Goal: Transaction & Acquisition: Purchase product/service

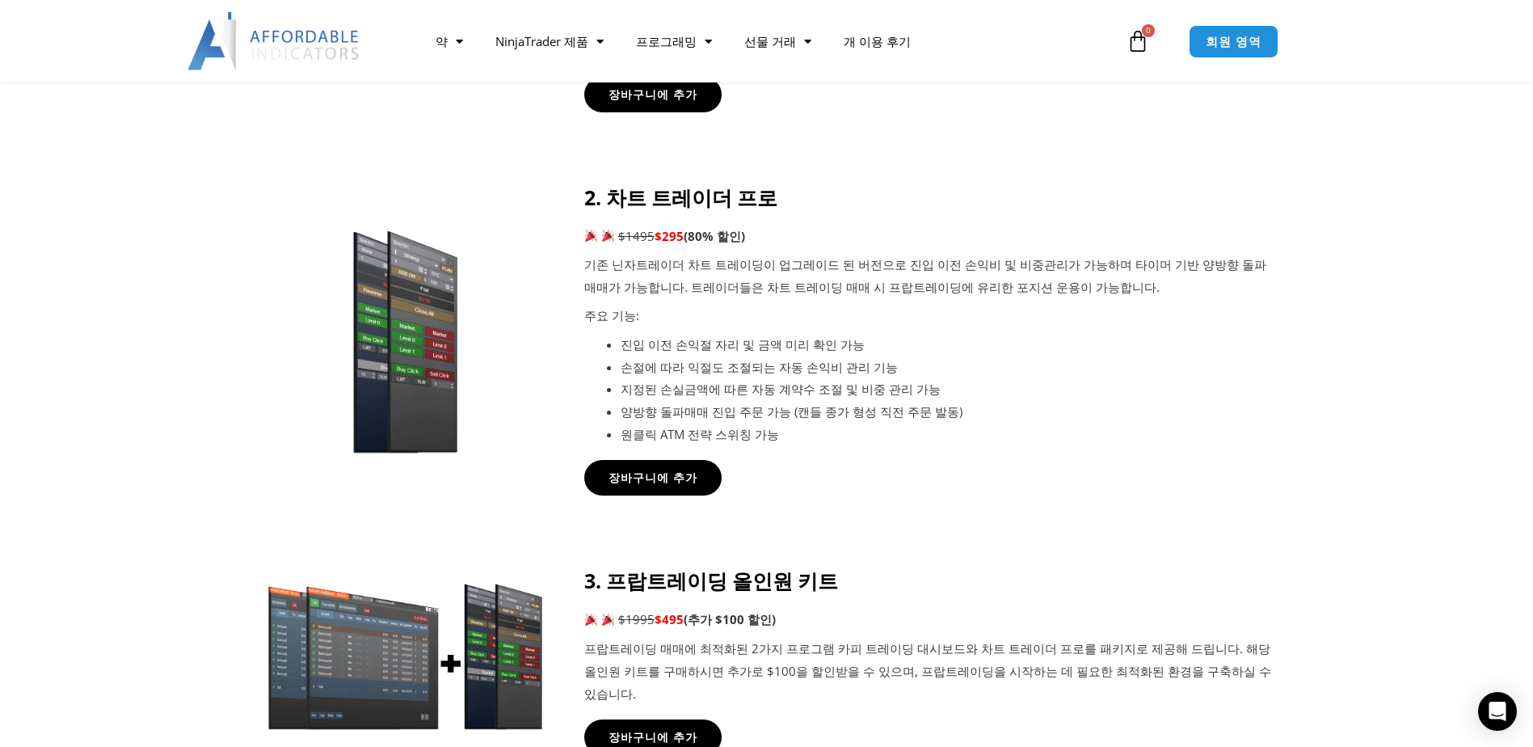
scroll to position [1212, 0]
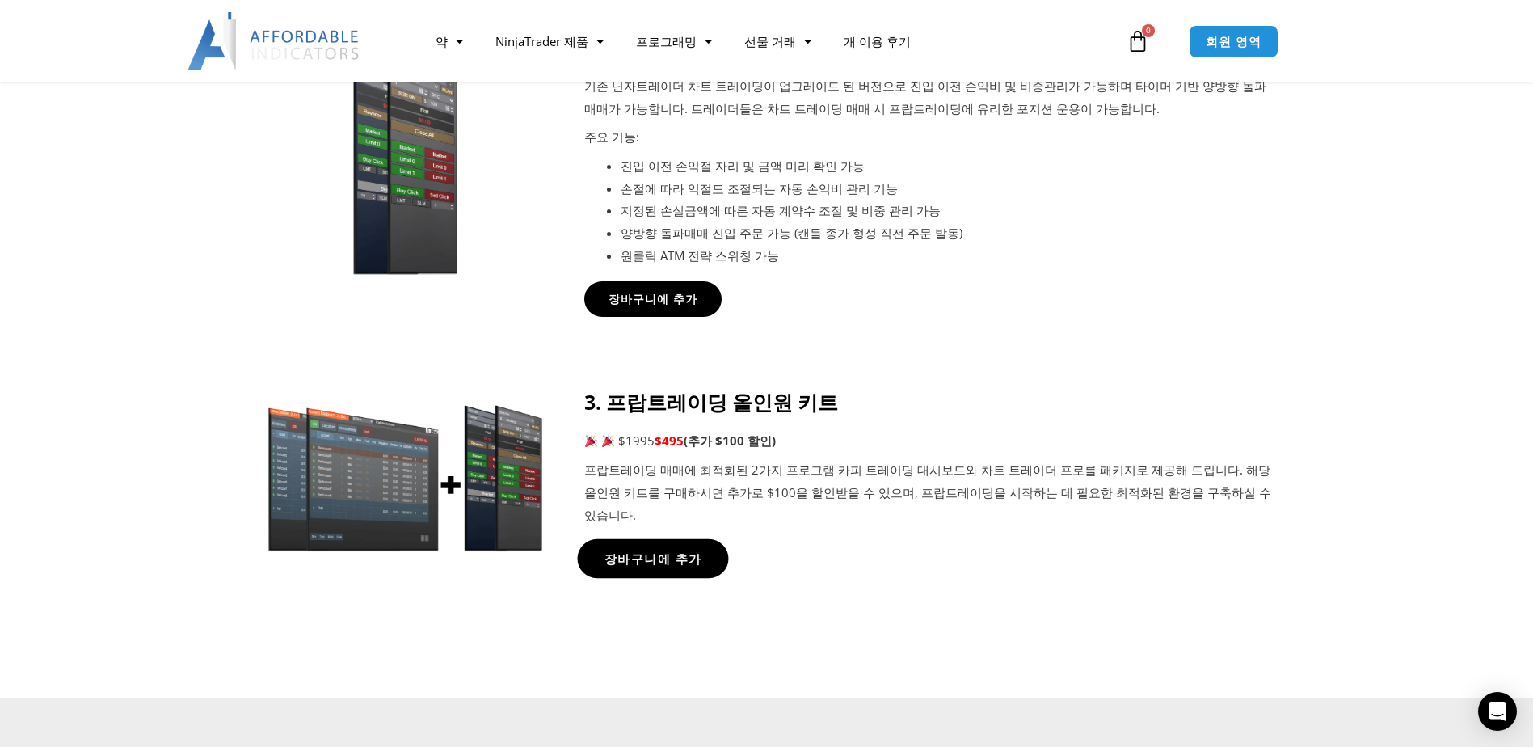
click at [630, 552] on span "장바구니에 추가" at bounding box center [653, 558] width 98 height 12
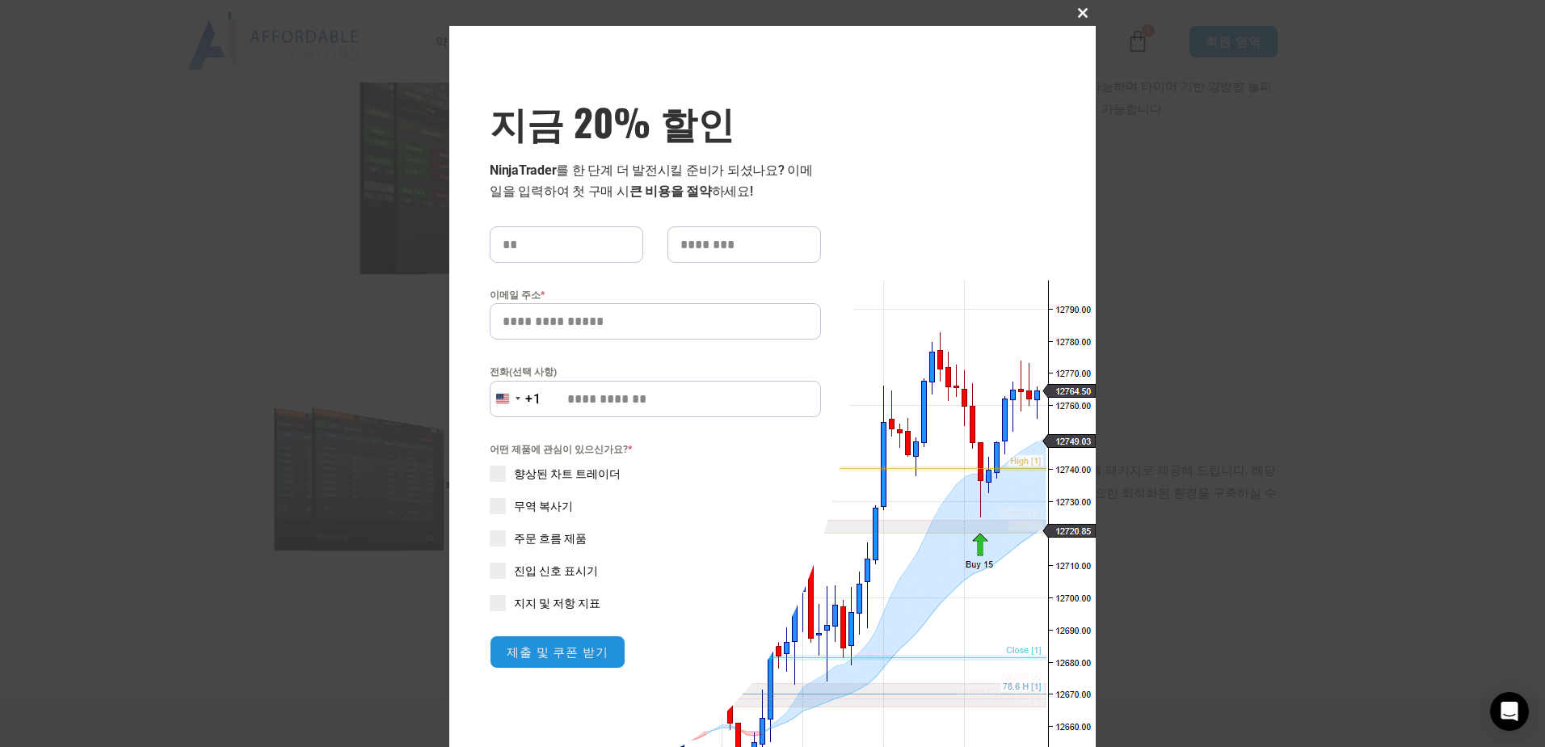
click at [1078, 9] on span at bounding box center [1083, 13] width 26 height 10
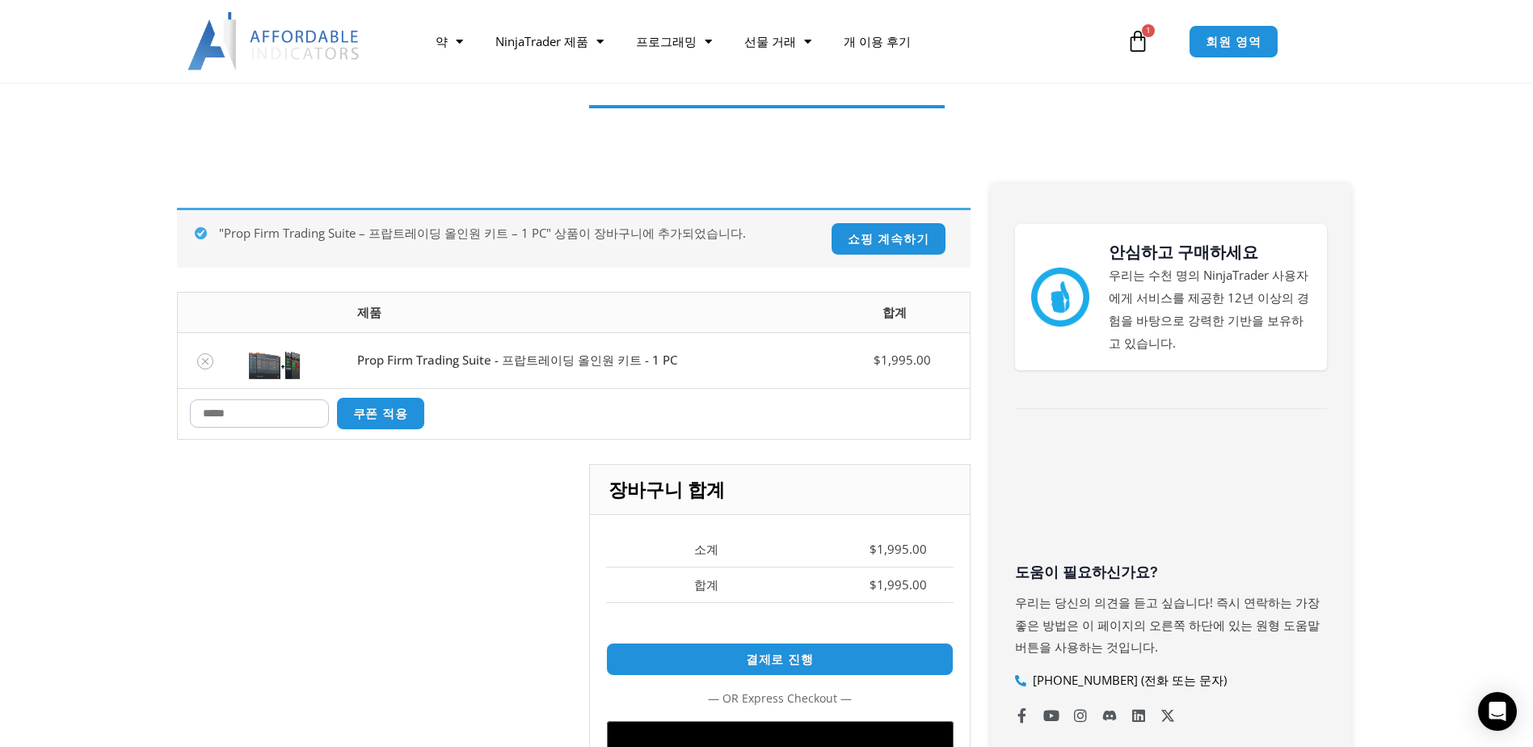
scroll to position [323, 0]
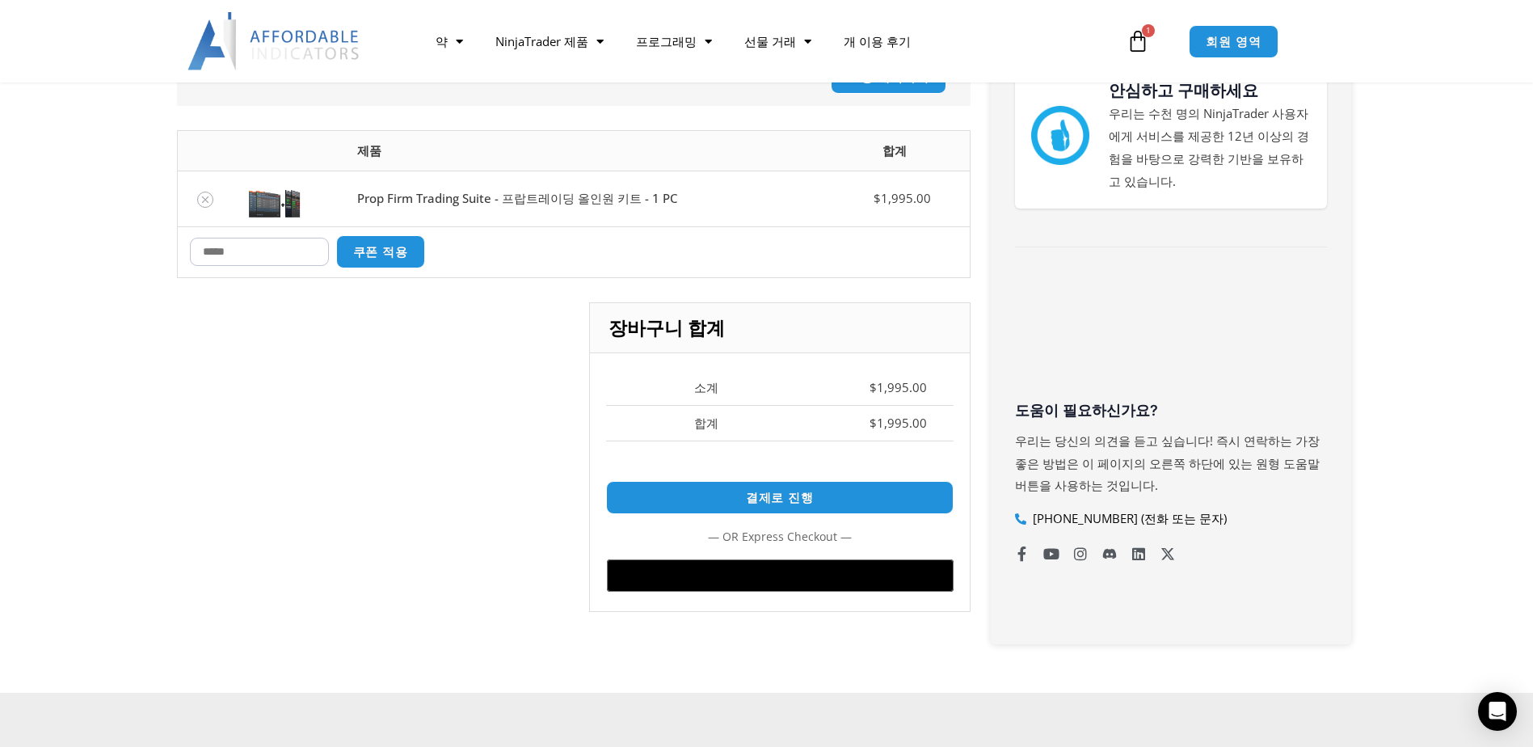
click at [244, 253] on input "Coupon:" at bounding box center [259, 252] width 139 height 28
type input "*****"
click at [399, 255] on button "쿠폰 적용" at bounding box center [381, 251] width 94 height 35
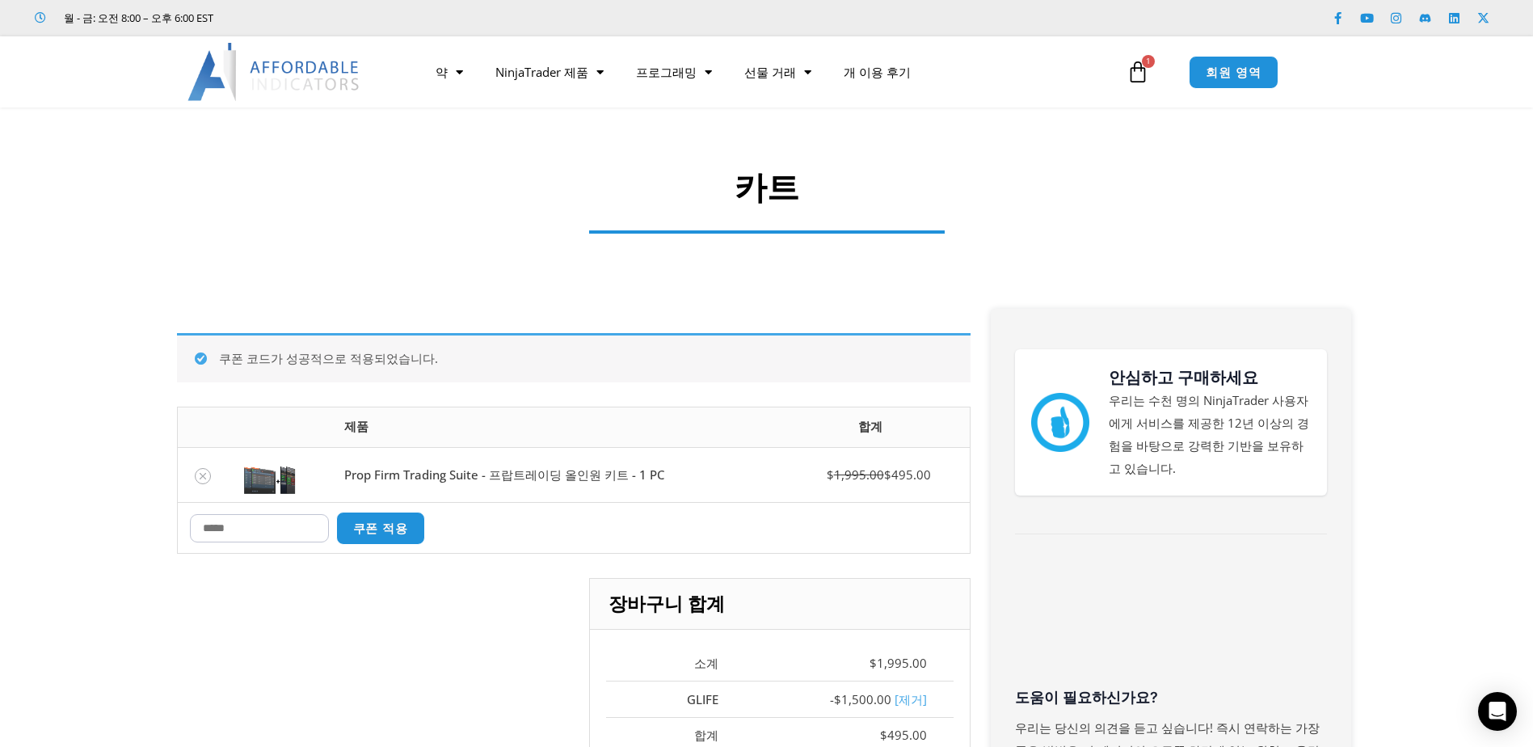
scroll to position [0, 0]
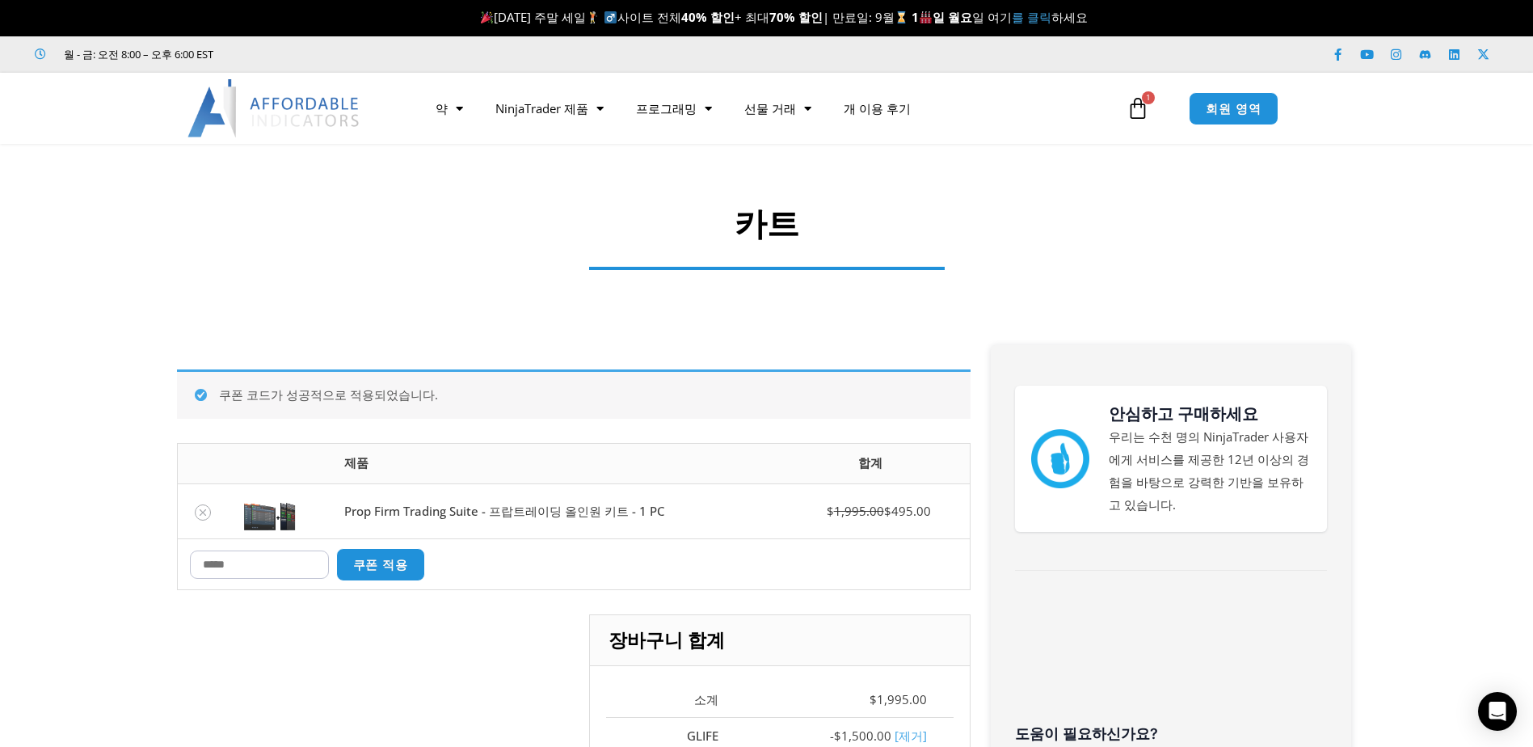
click at [1036, 20] on link "를 클릭" at bounding box center [1032, 17] width 40 height 16
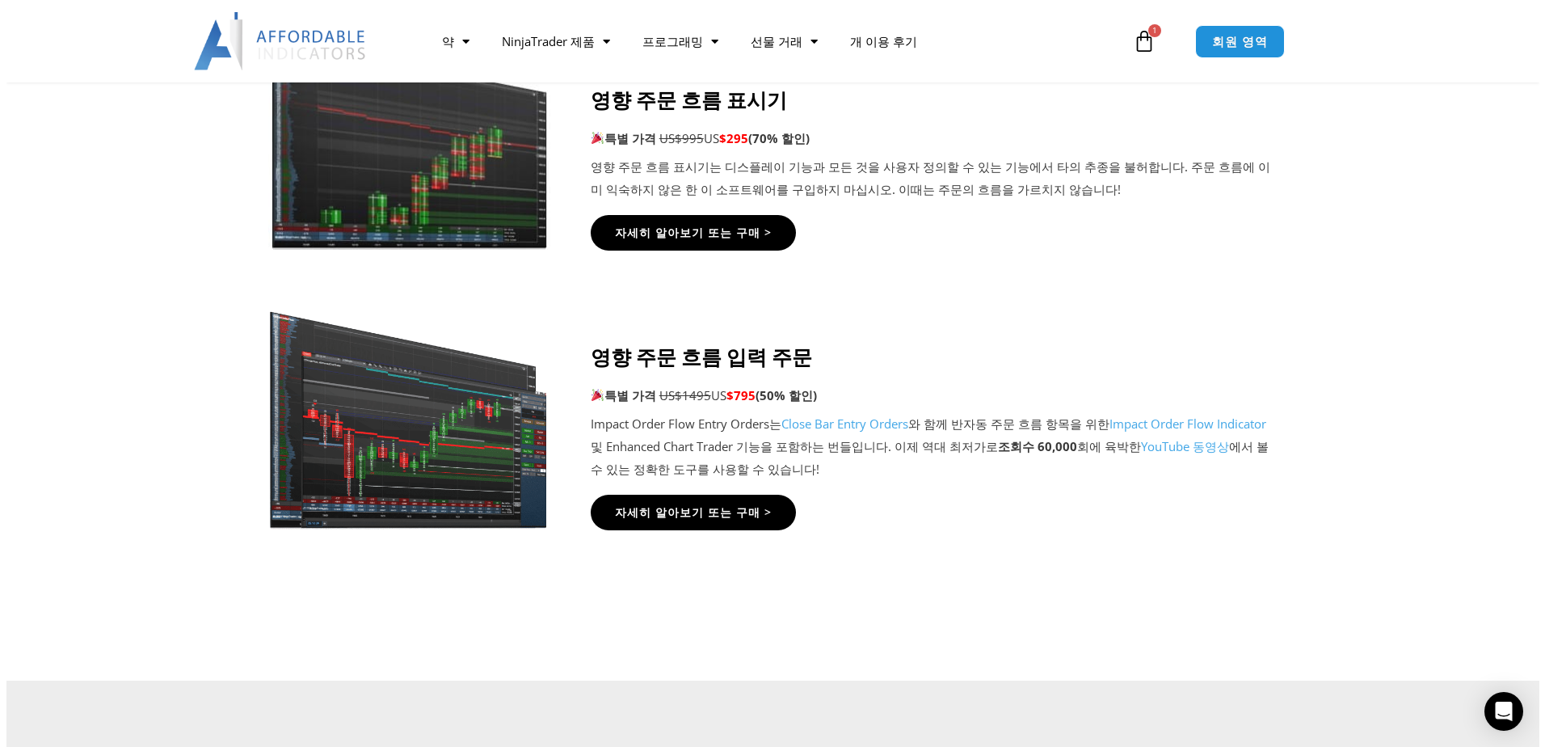
scroll to position [3555, 0]
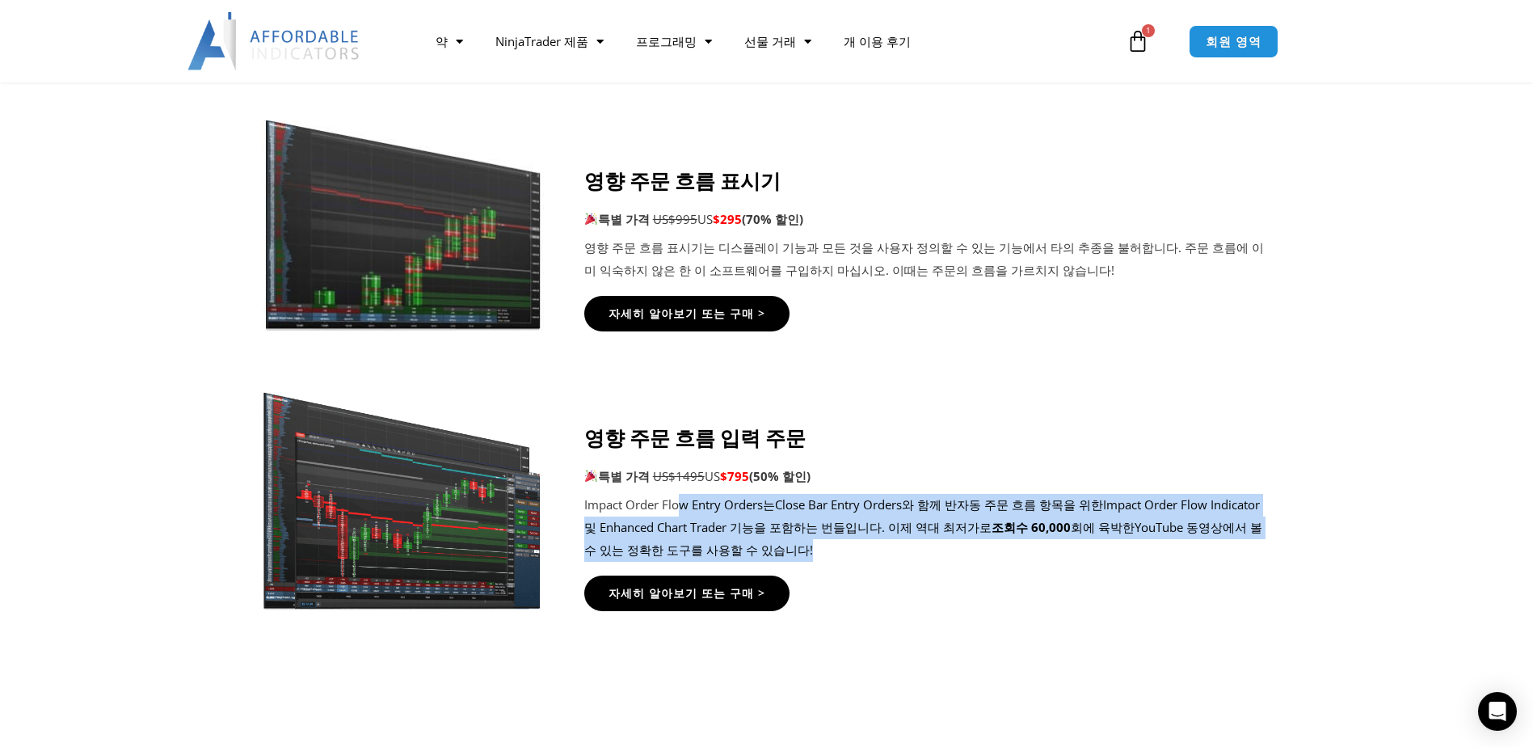
drag, startPoint x: 684, startPoint y: 478, endPoint x: 1191, endPoint y: 544, distance: 511.8
click at [1191, 544] on div "영향 주문 흐름 입력 주문 특별 가격 US$1495 US $795 (50% 할인) Impact Order Flow Entry Orders는 C…" at bounding box center [928, 496] width 688 height 142
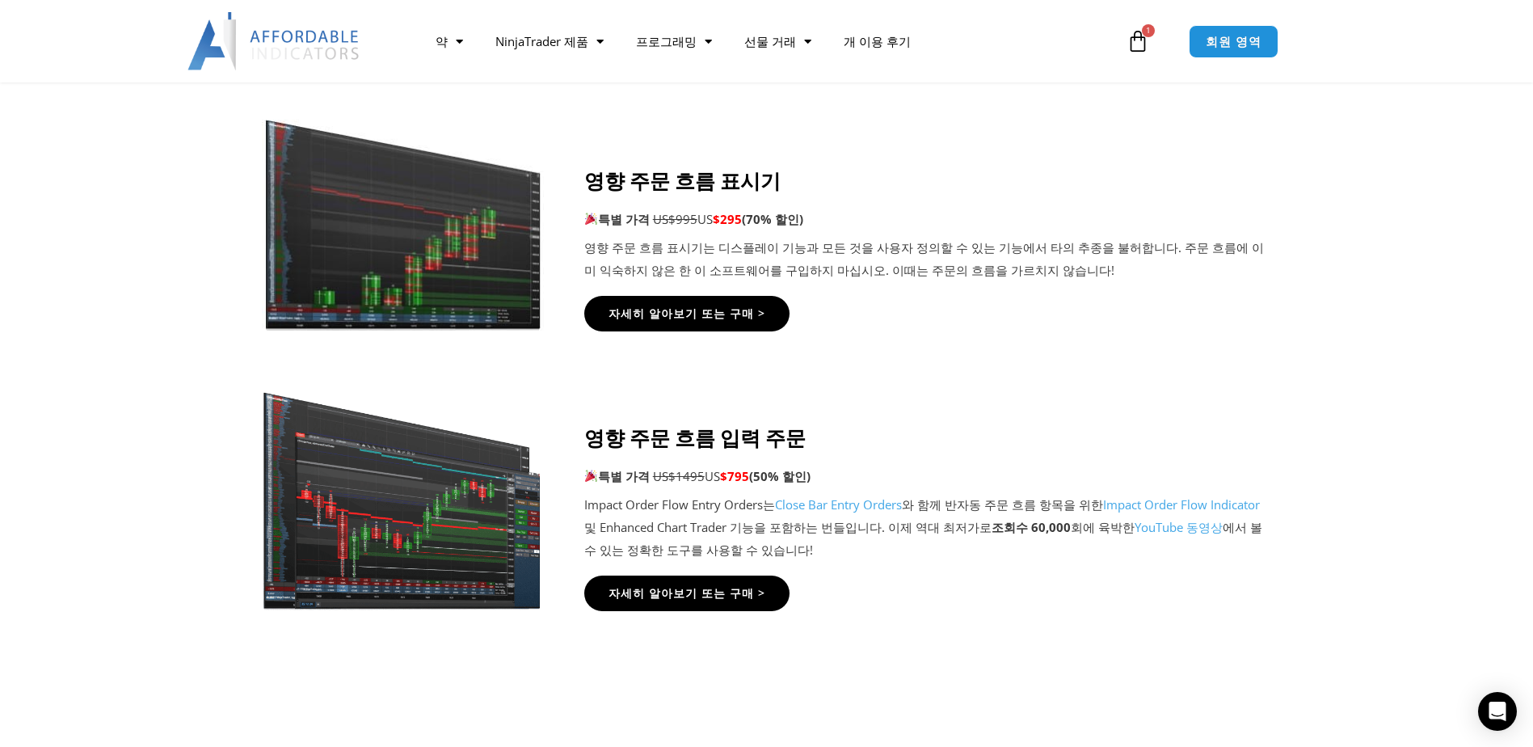
click at [0, 0] on div "Close this module SAVE 20% NOW Are you ready to take NinjaTrader to the next le…" at bounding box center [0, 0] width 0 height 0
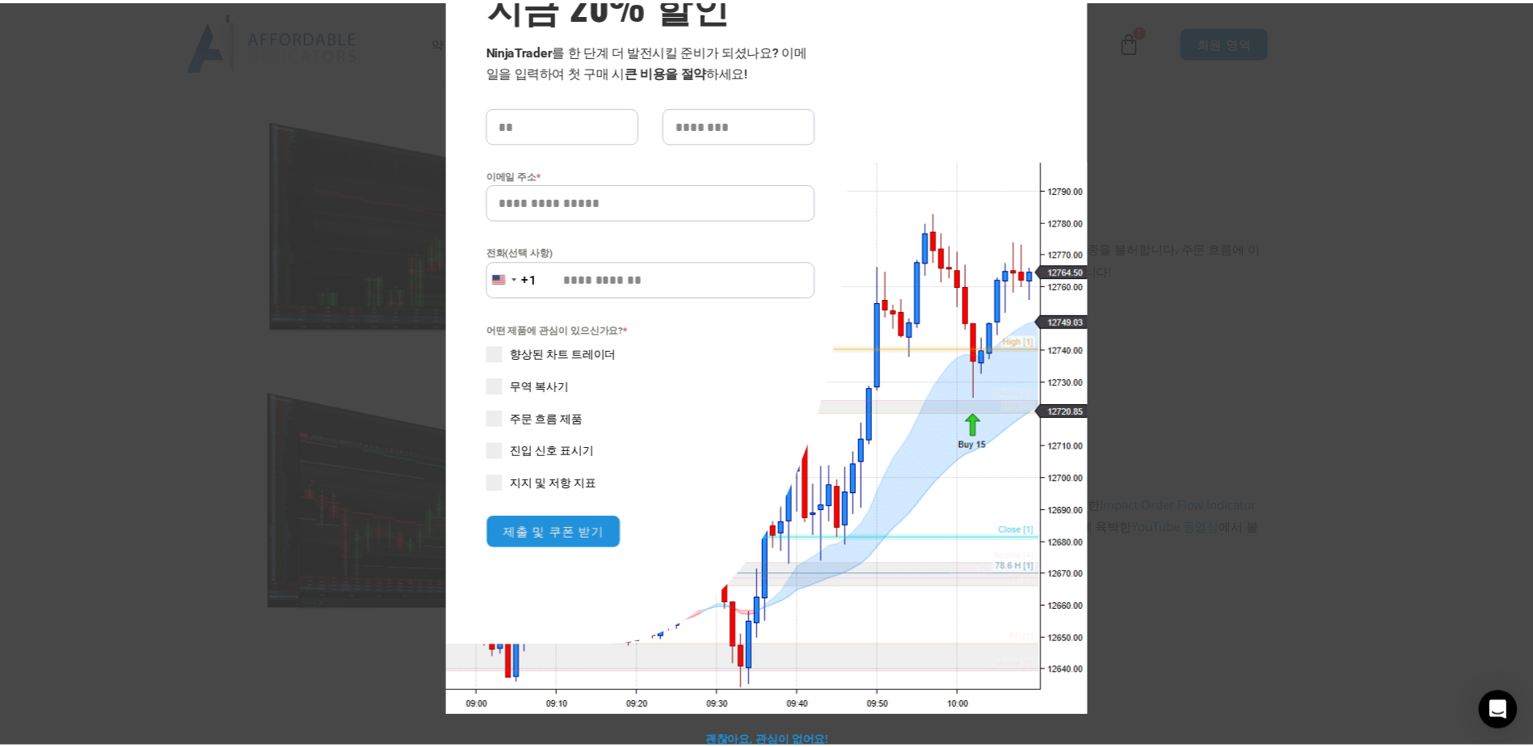
scroll to position [123, 0]
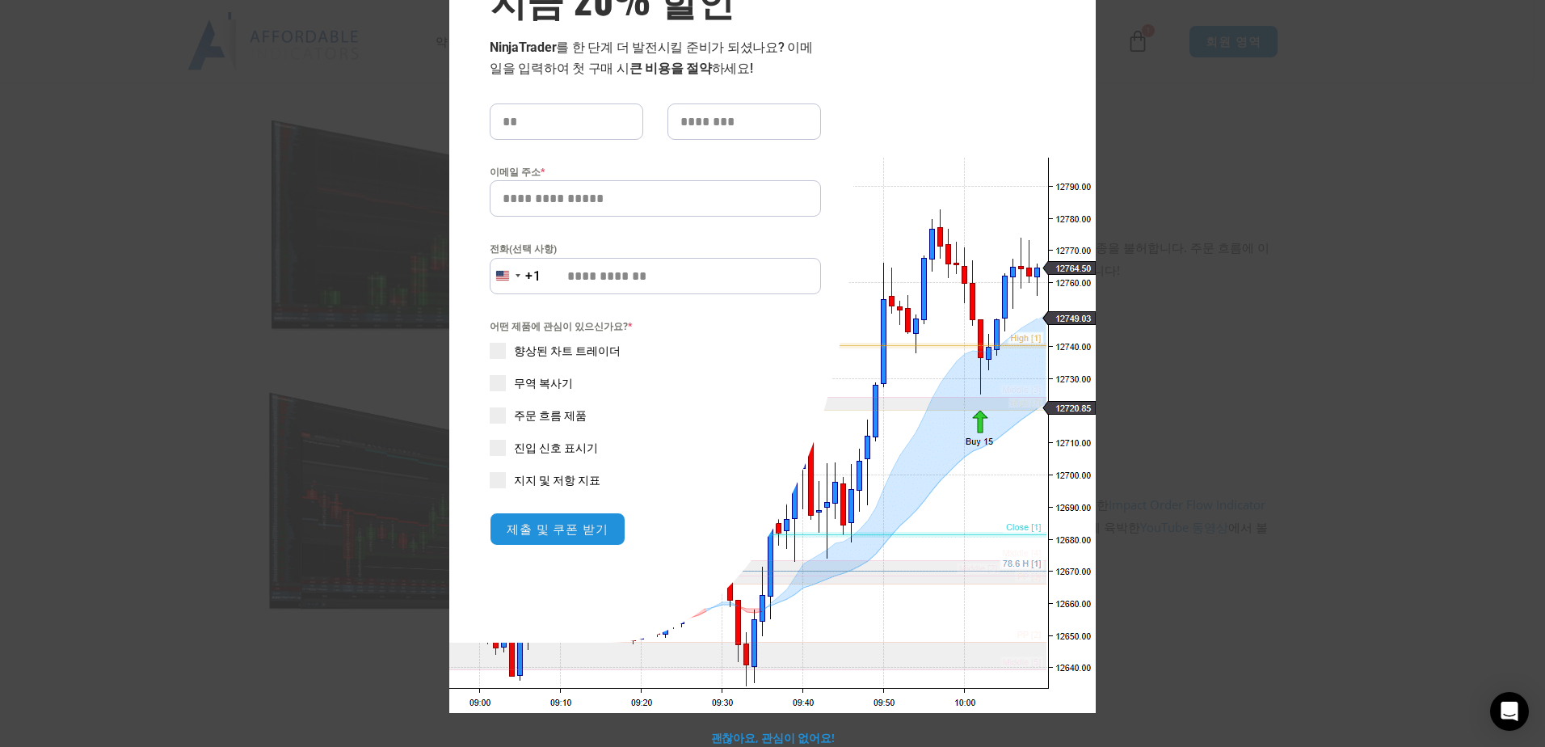
click at [1349, 440] on div "이 모듈 닫기 지금 20% 할인 NinjaTrader 를 한 단계 더 발전시킬 준비가 되셨나요? 이메일을 입력하여 첫 구매 시 큰 비용을 절약…" at bounding box center [772, 373] width 1545 height 747
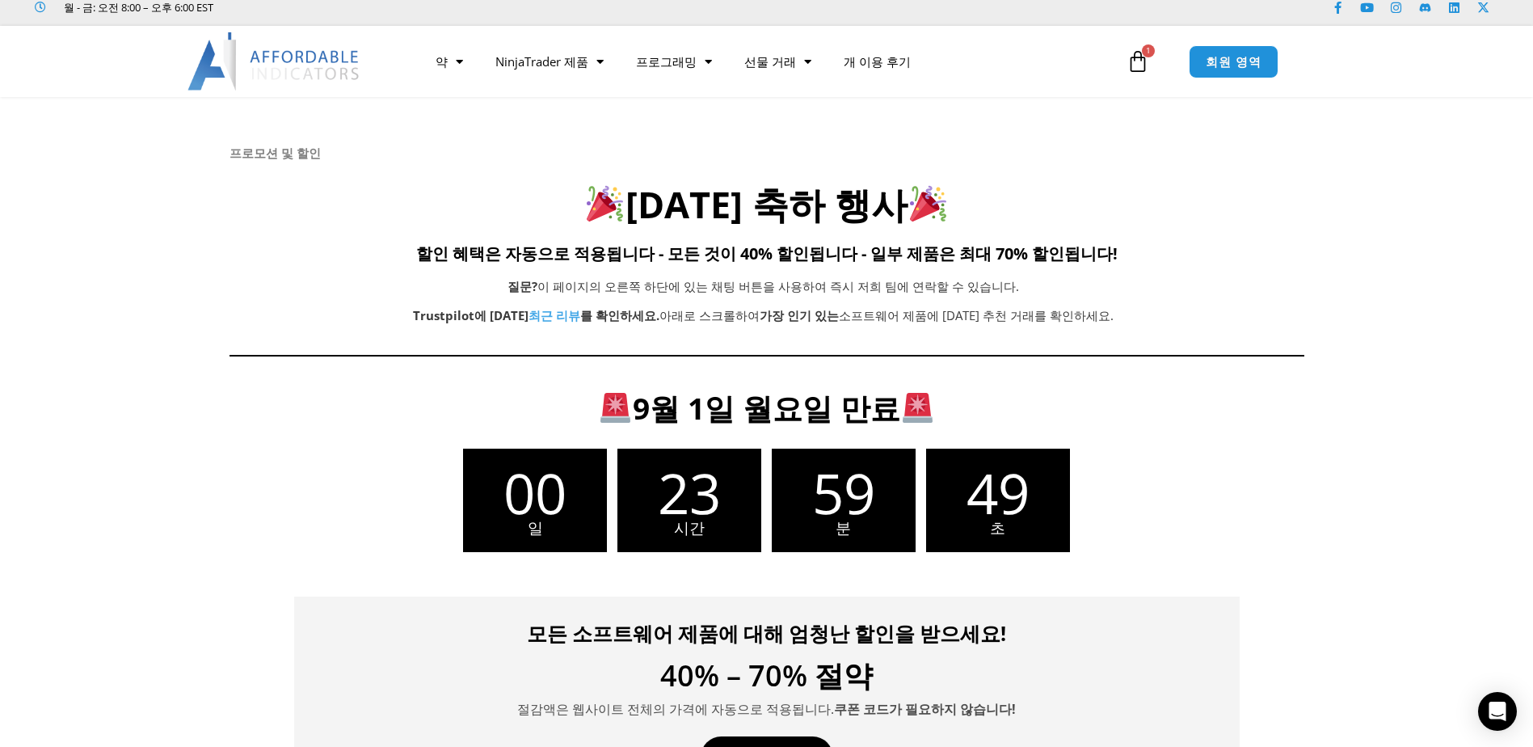
scroll to position [0, 0]
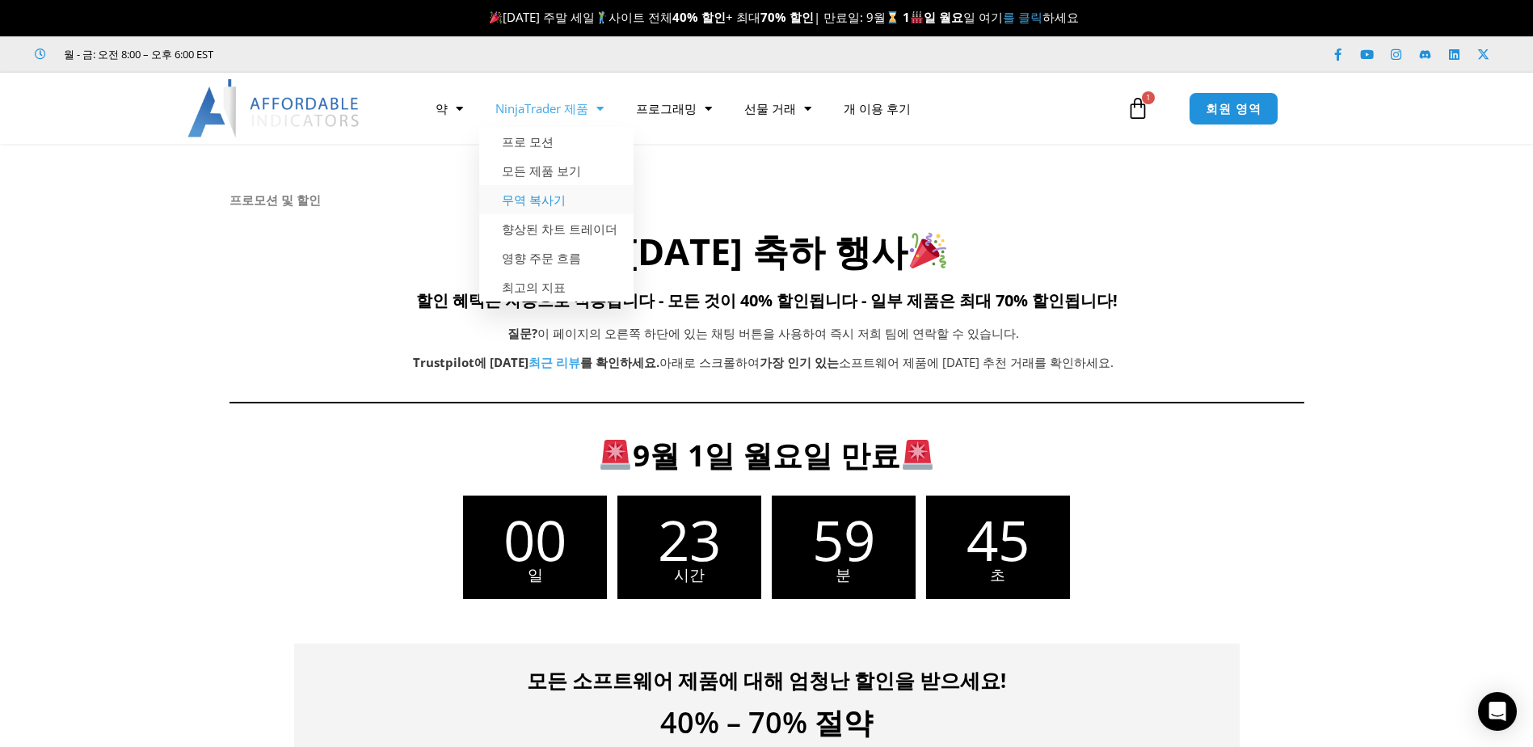
click at [537, 206] on link "무역 복사기" at bounding box center [556, 199] width 154 height 29
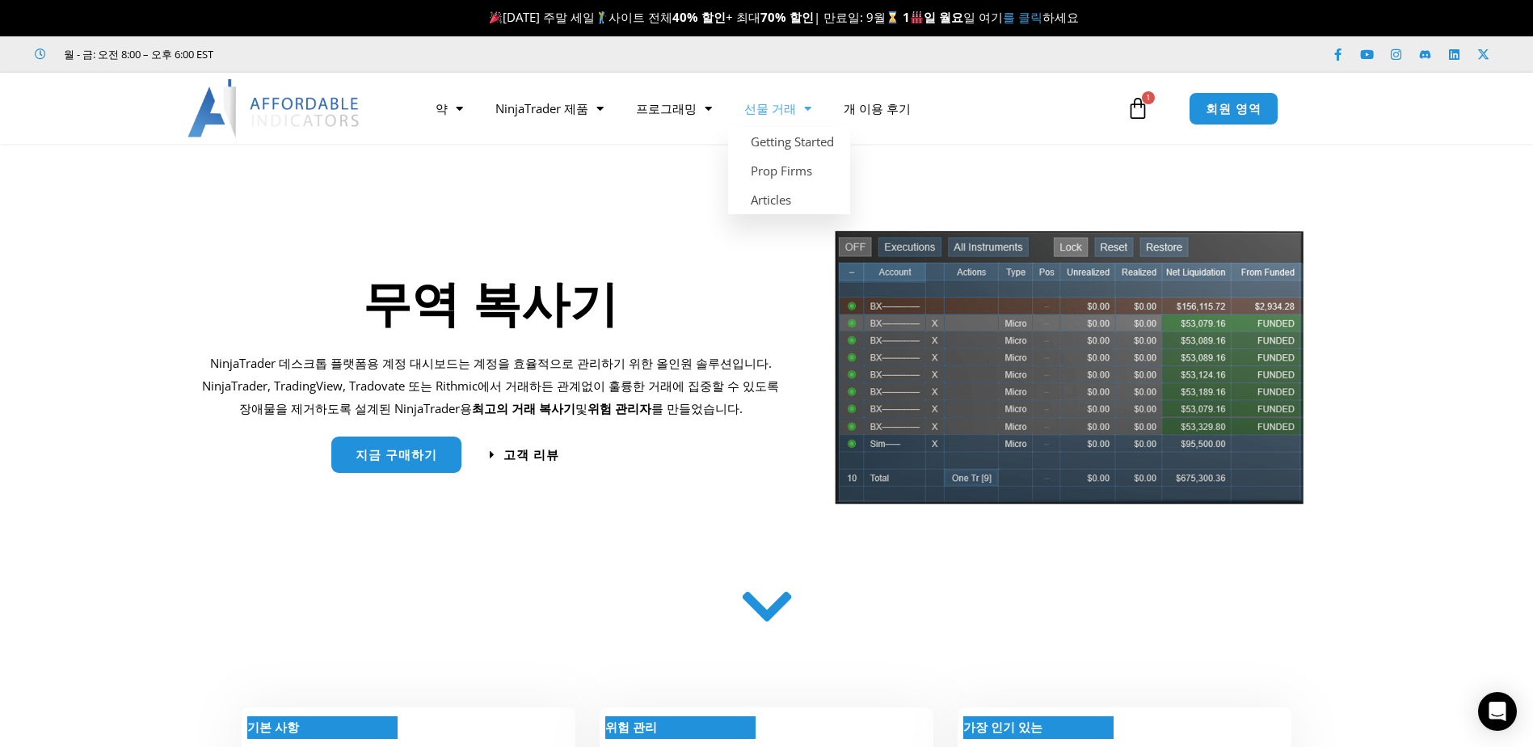
click at [756, 116] on font "선물 거래" at bounding box center [770, 108] width 52 height 16
click at [796, 112] on span "메뉴" at bounding box center [803, 109] width 15 height 28
click at [779, 169] on link "소품 회사" at bounding box center [780, 170] width 105 height 29
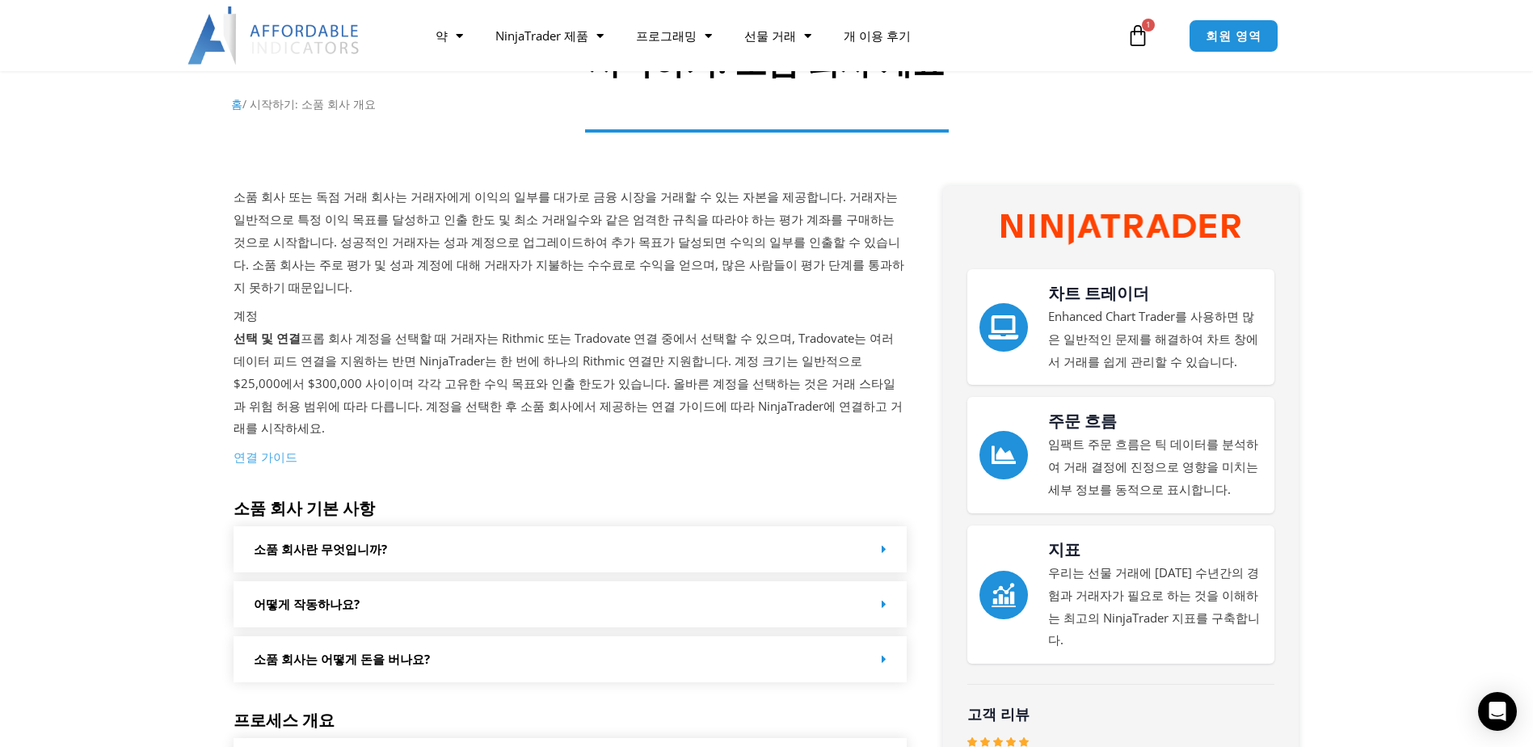
scroll to position [242, 0]
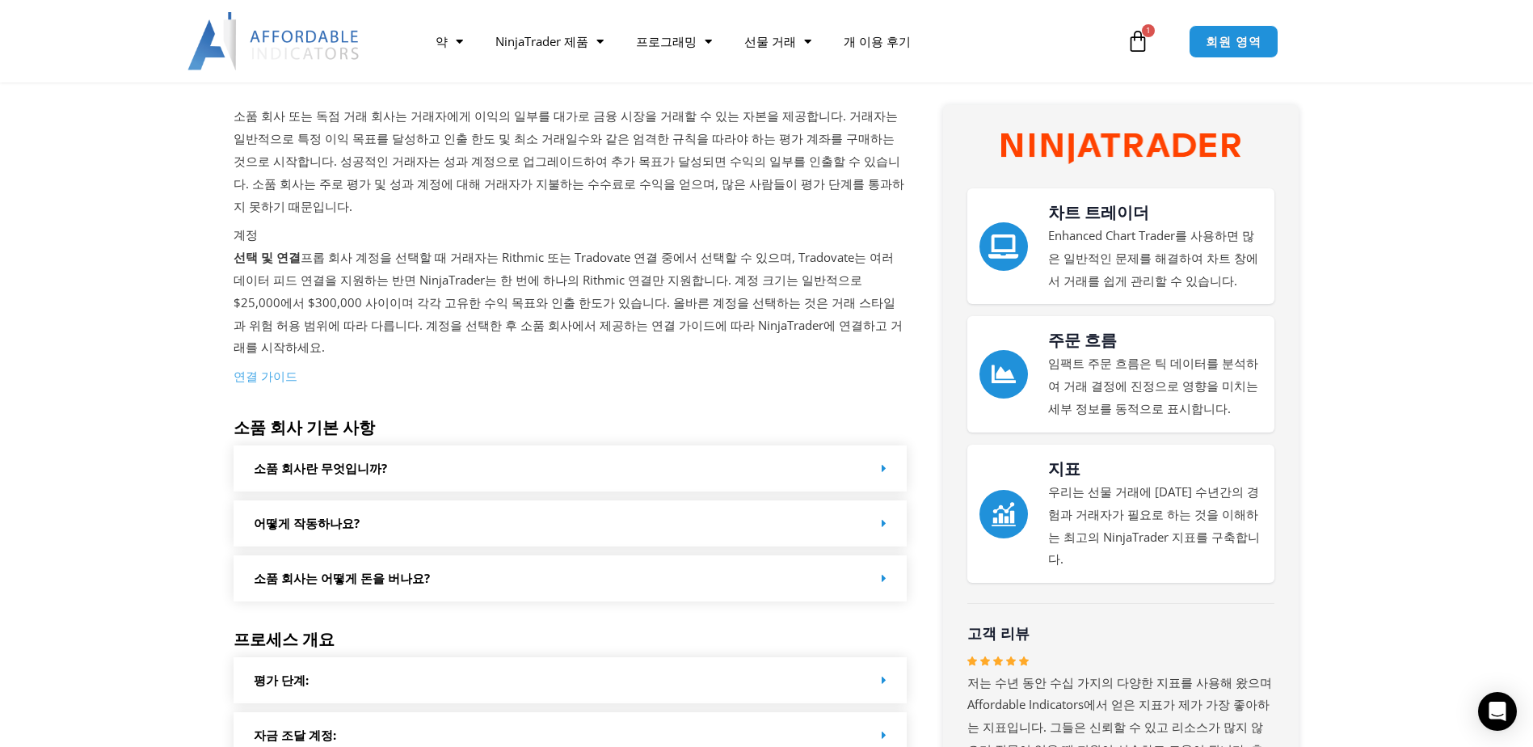
click at [677, 445] on div "소품 회사란 무엇입니까?" at bounding box center [571, 468] width 674 height 46
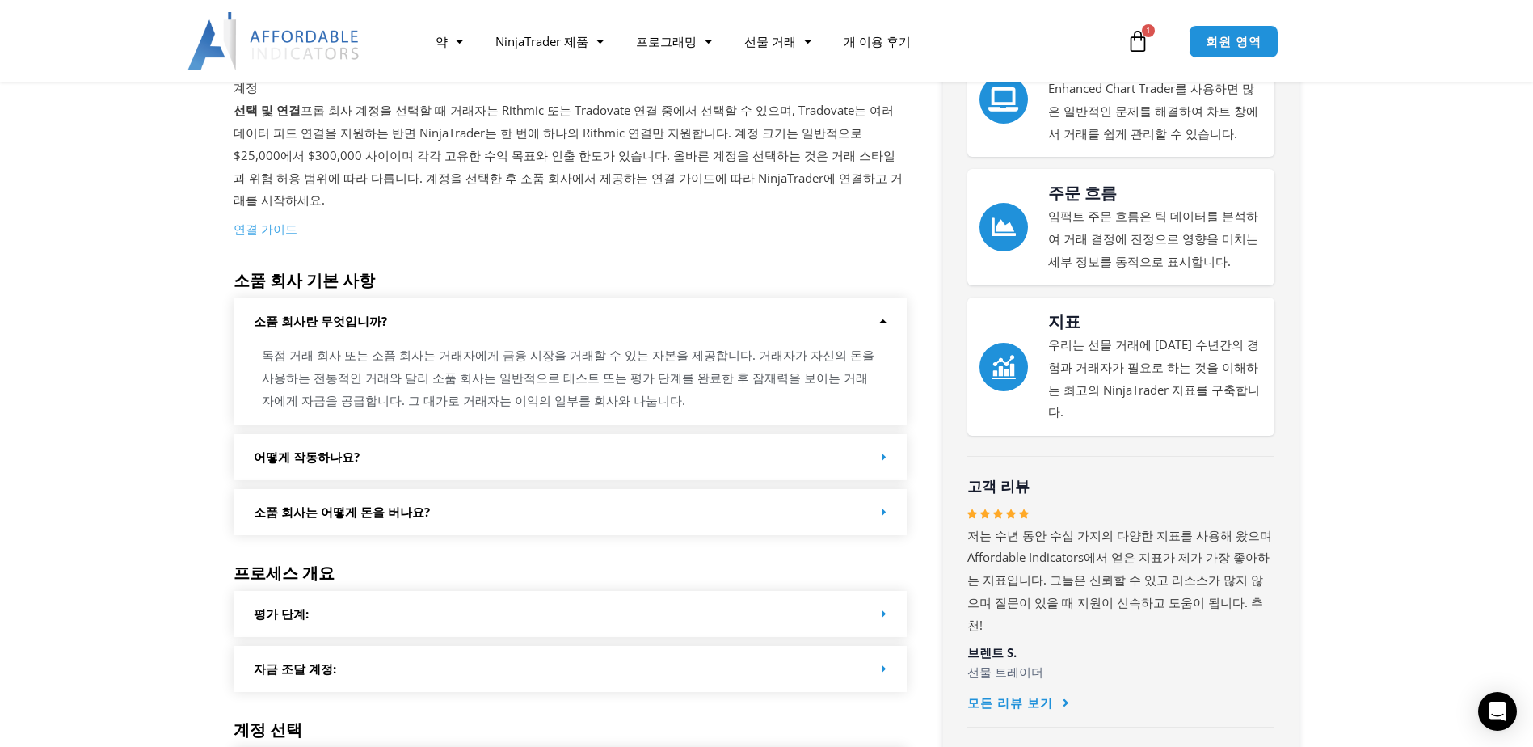
scroll to position [404, 0]
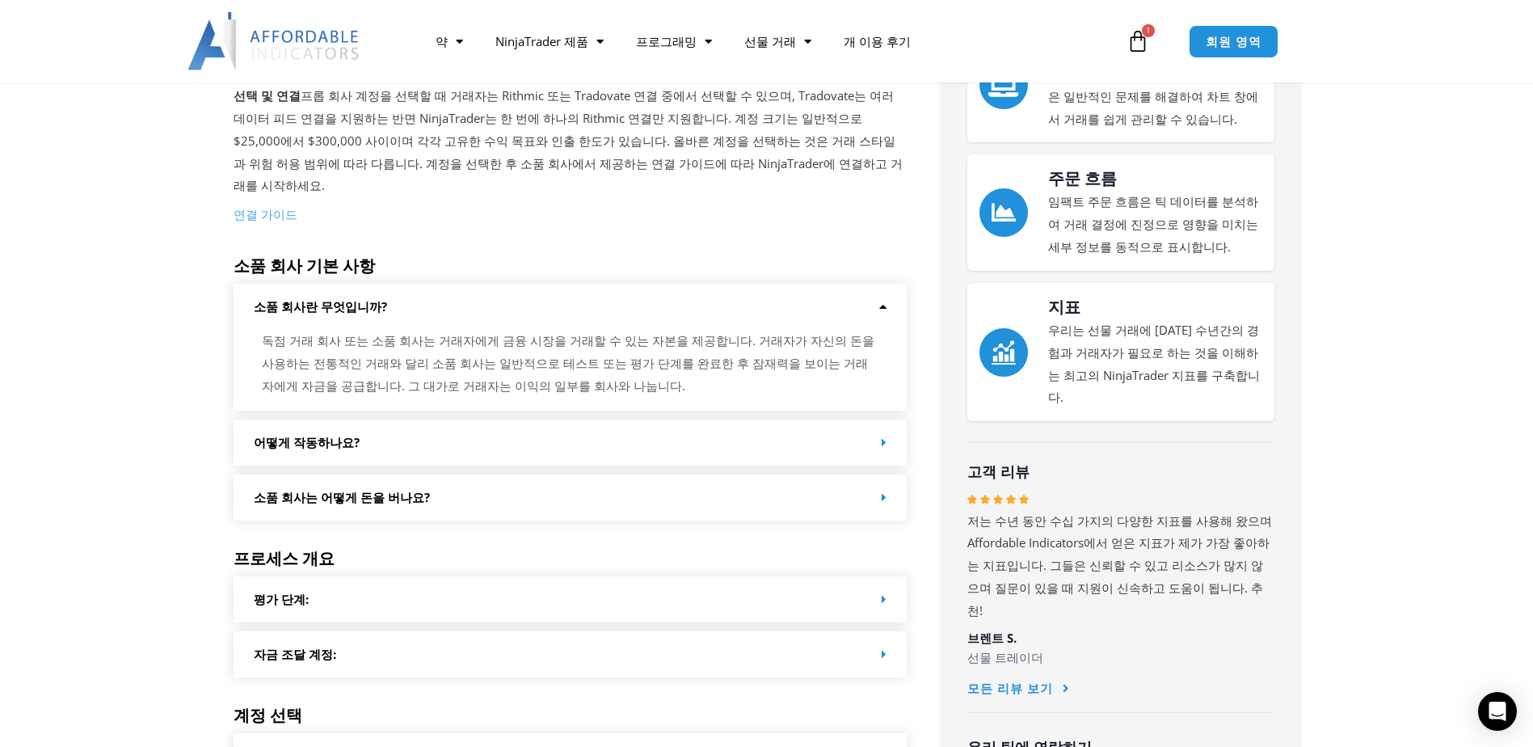
click at [711, 419] on div "어떻게 작동하나요?" at bounding box center [571, 442] width 674 height 46
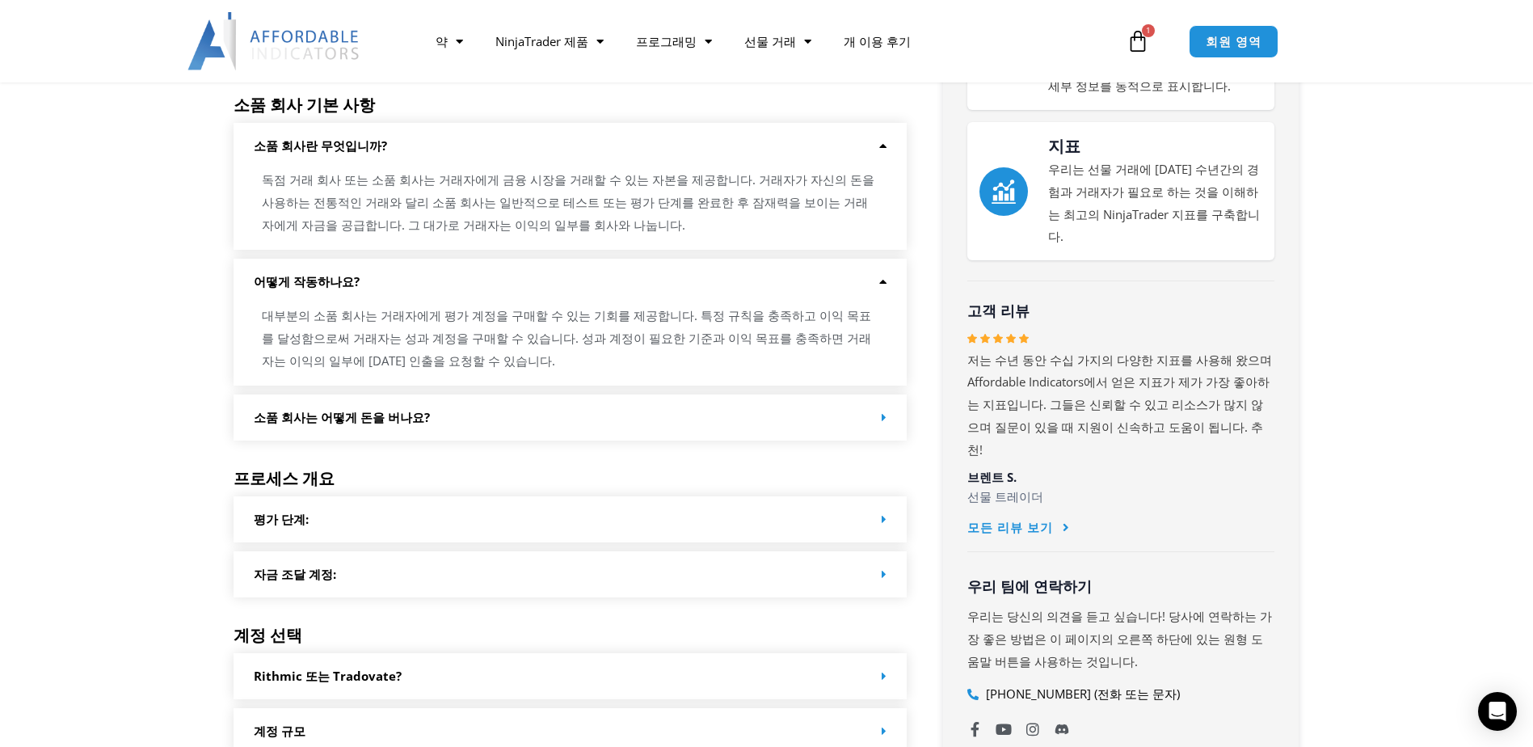
scroll to position [566, 0]
click at [813, 394] on div "소품 회사는 어떻게 돈을 버나요?" at bounding box center [571, 417] width 674 height 46
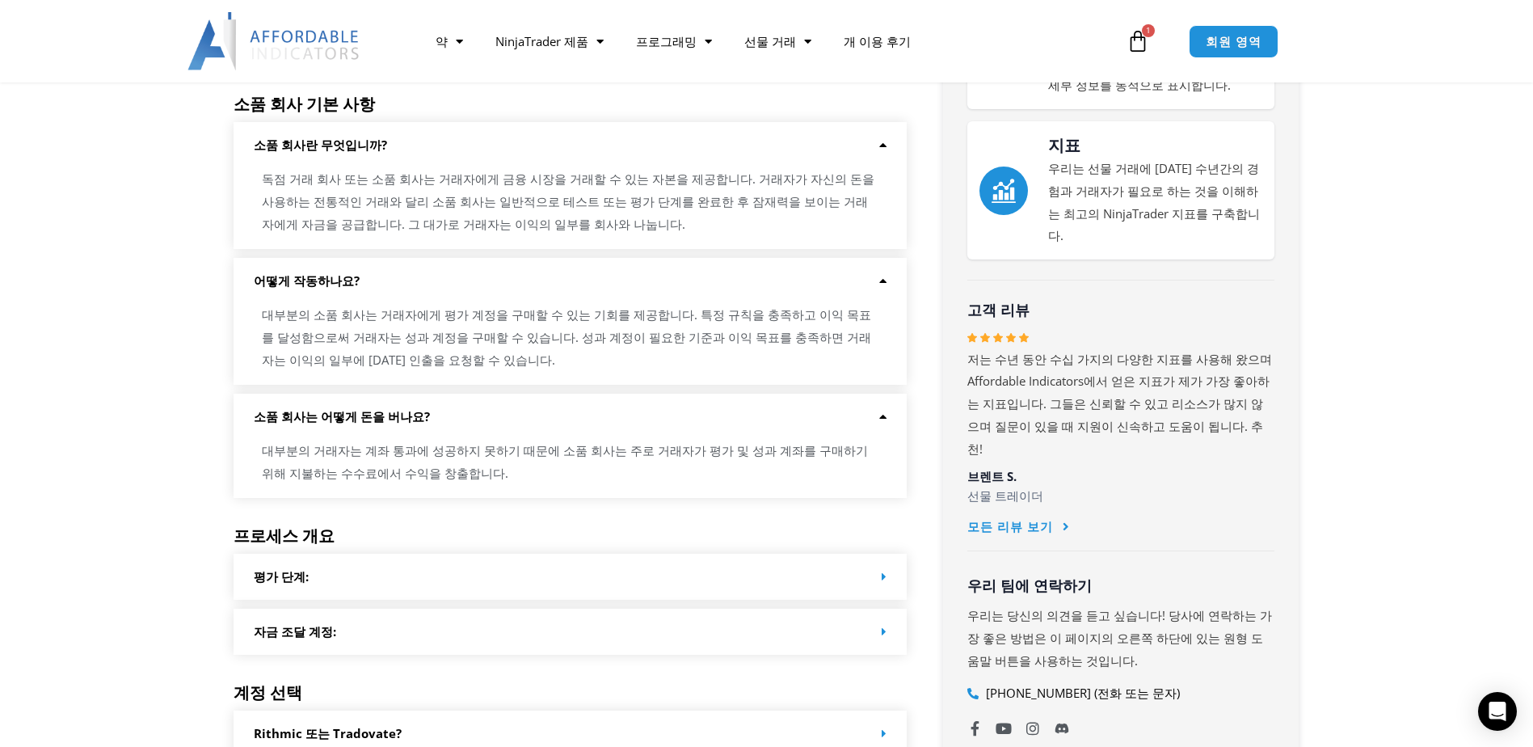
scroll to position [727, 0]
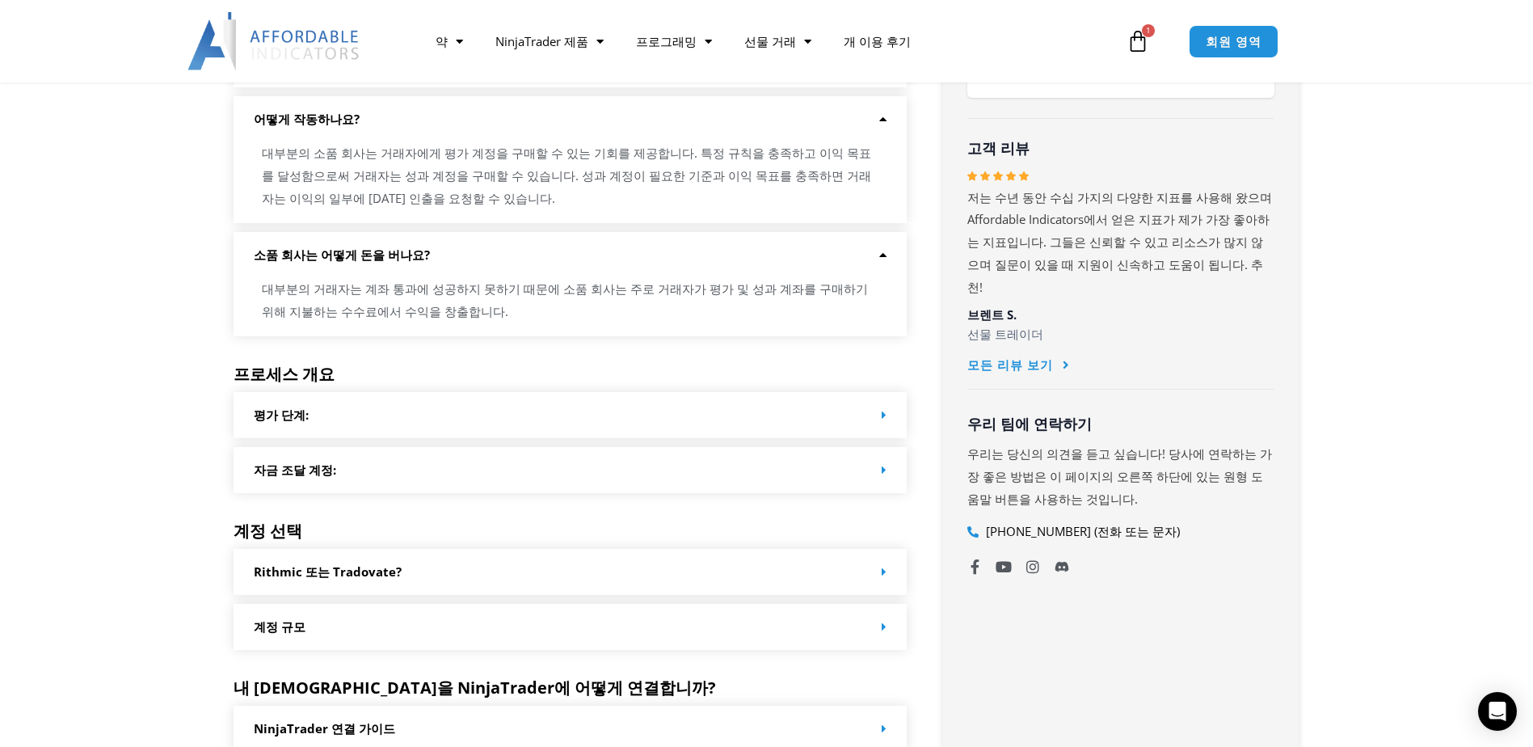
click at [635, 392] on div "평가 단계:" at bounding box center [571, 415] width 674 height 46
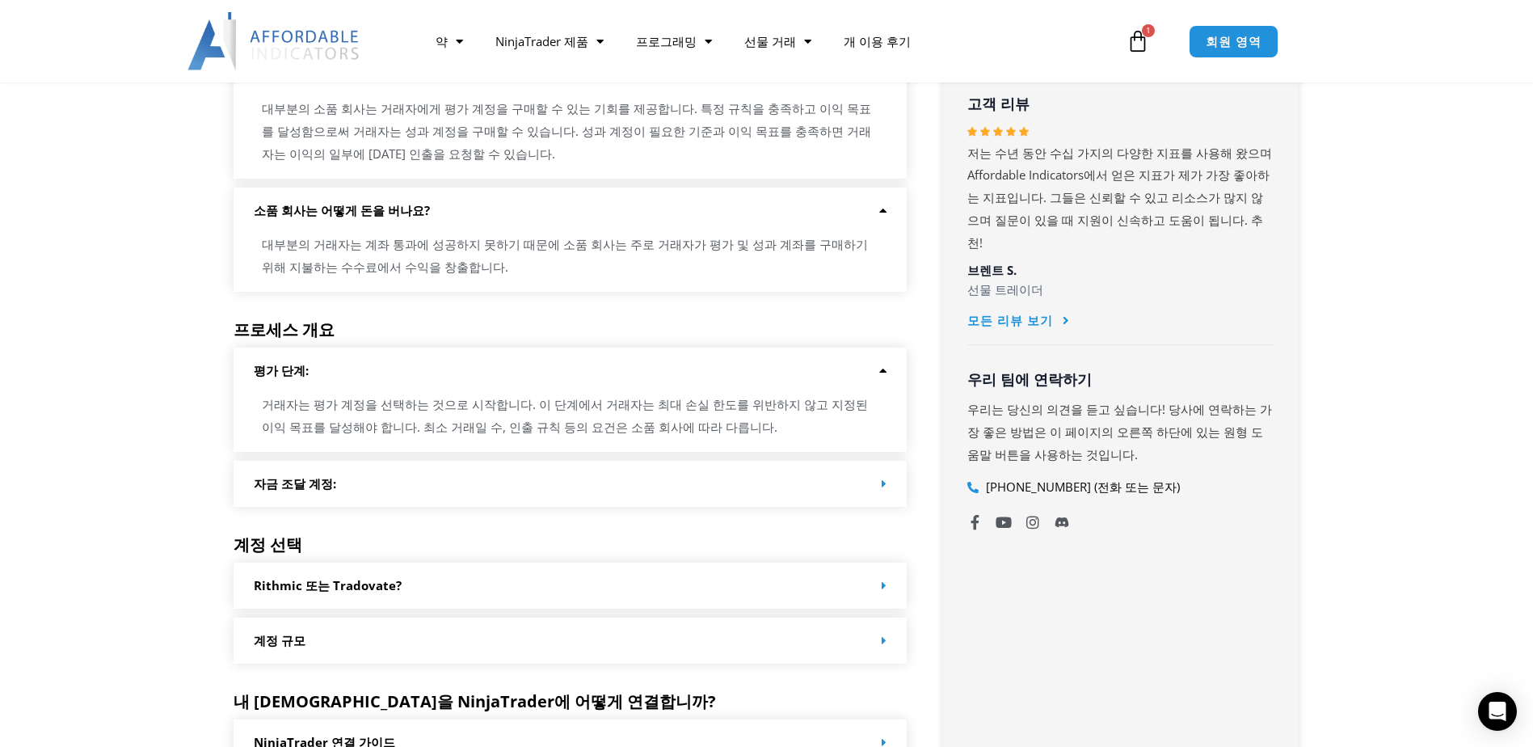
scroll to position [889, 0]
